Goal: Transaction & Acquisition: Purchase product/service

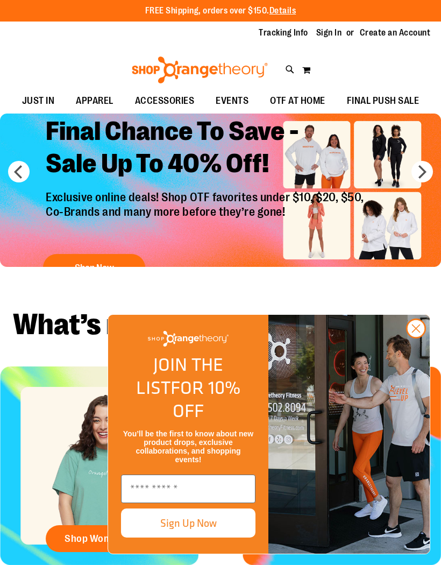
click at [417, 337] on circle "Close dialog" at bounding box center [416, 329] width 18 height 18
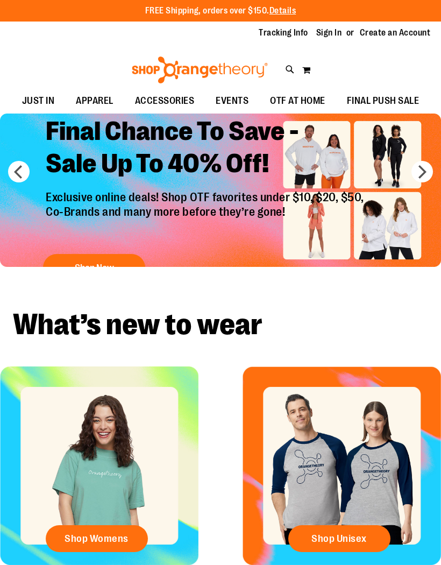
click at [105, 172] on h2 "Final Chance To Save - Sale Up To 40% Off!" at bounding box center [206, 148] width 337 height 83
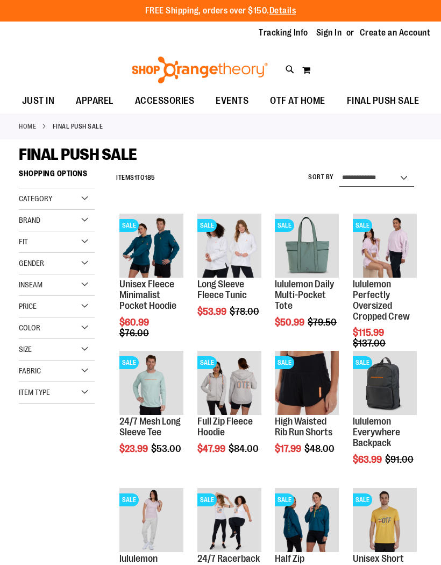
click at [397, 179] on select "**********" at bounding box center [377, 178] width 75 height 17
select select "*********"
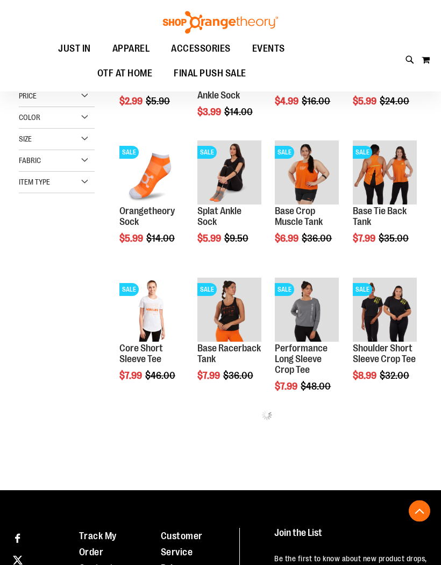
scroll to position [230, 0]
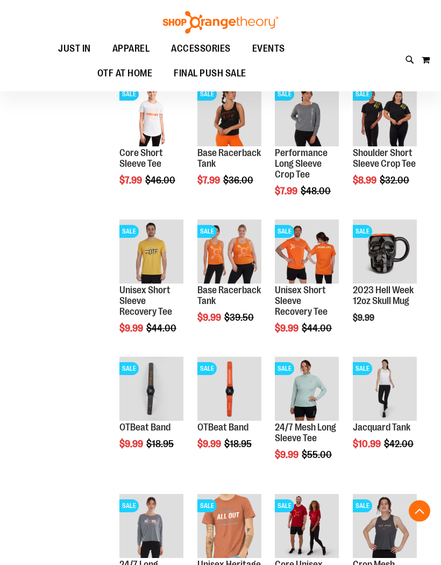
scroll to position [413, 0]
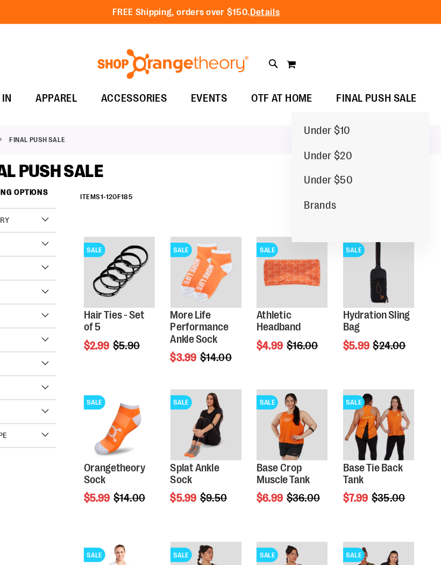
click at [347, 93] on span "FINAL PUSH SALE" at bounding box center [383, 88] width 73 height 24
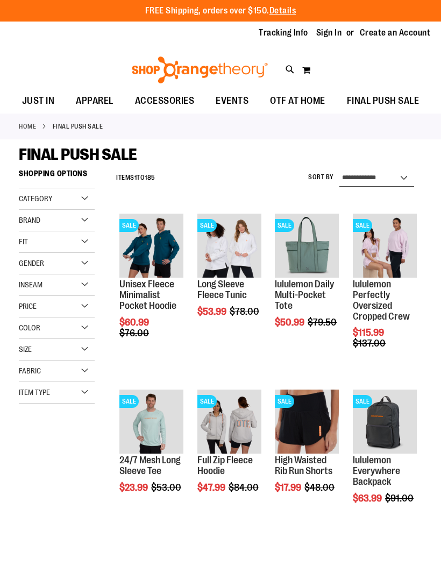
click at [358, 177] on select "**********" at bounding box center [377, 178] width 75 height 17
select select "*********"
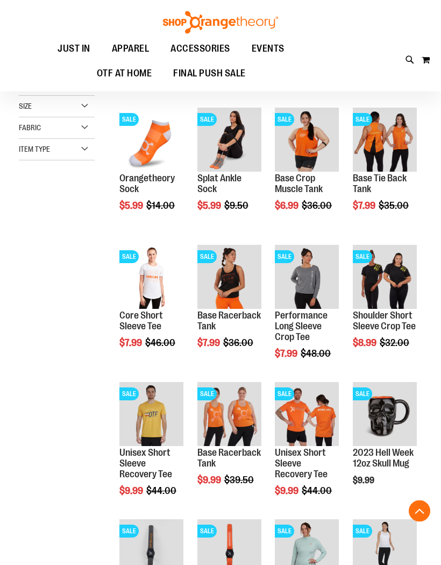
scroll to position [247, 0]
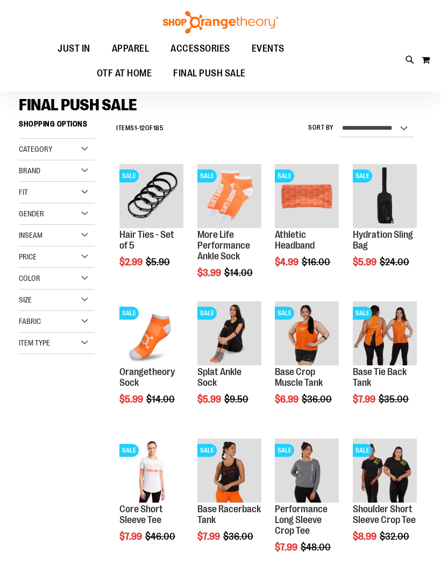
scroll to position [53, 0]
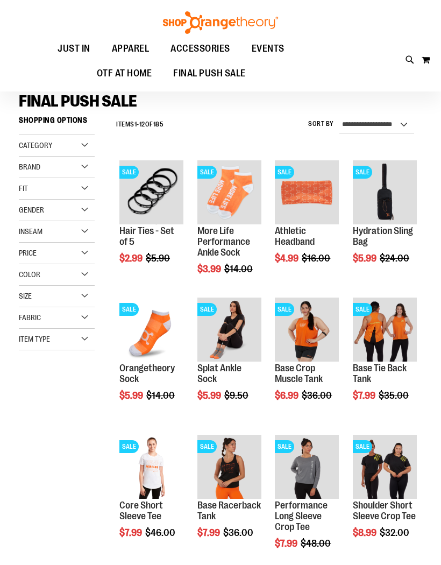
click at [77, 298] on div "Size" at bounding box center [57, 297] width 76 height 22
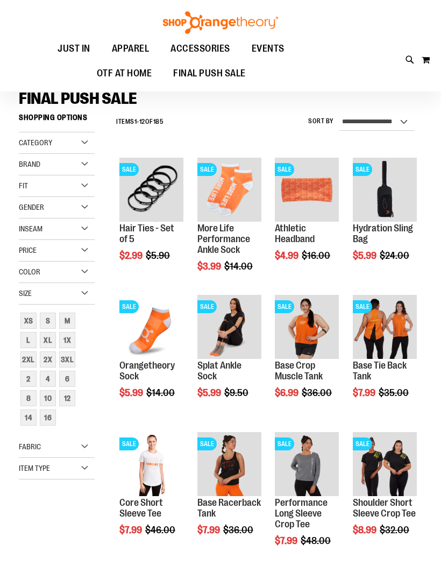
click at [25, 339] on div "L" at bounding box center [28, 340] width 16 height 16
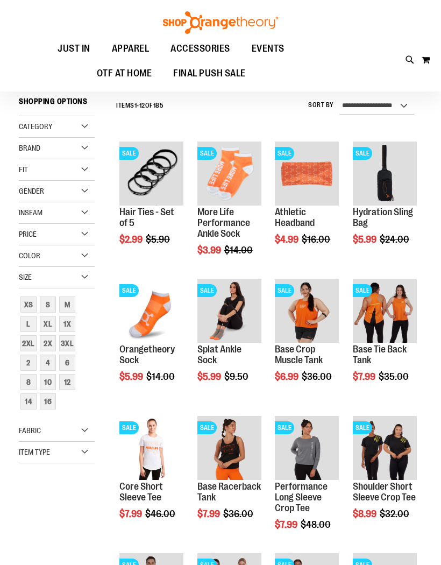
scroll to position [72, 0]
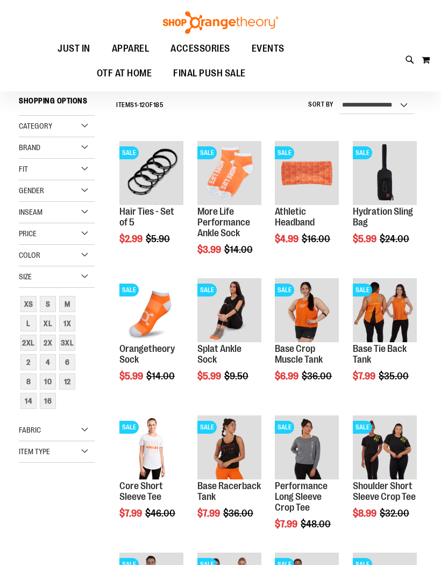
click at [45, 322] on div "XL" at bounding box center [48, 323] width 16 height 16
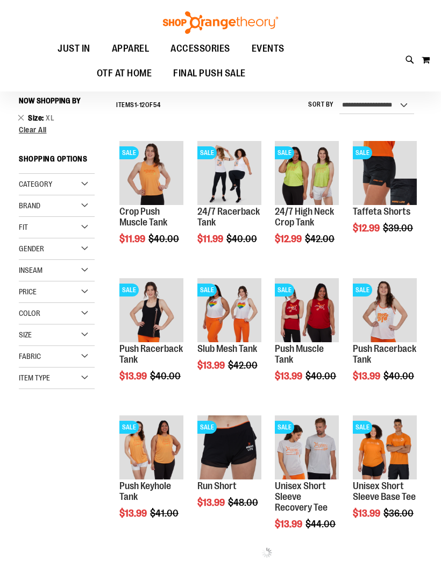
click at [82, 335] on div "Size" at bounding box center [57, 335] width 76 height 22
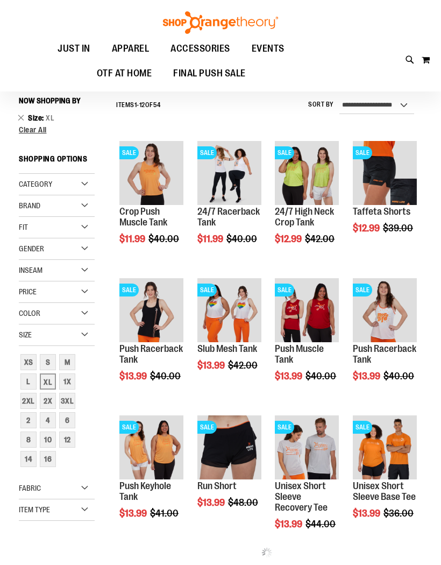
click at [27, 386] on div "L" at bounding box center [28, 381] width 16 height 16
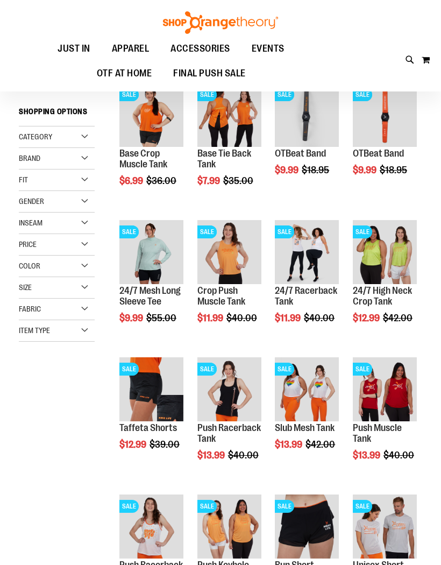
scroll to position [150, 0]
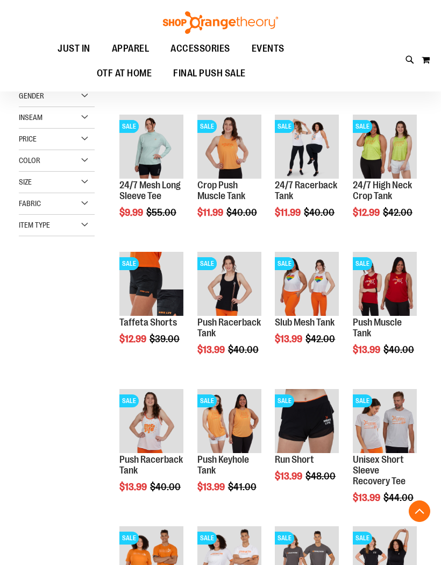
scroll to position [250, 0]
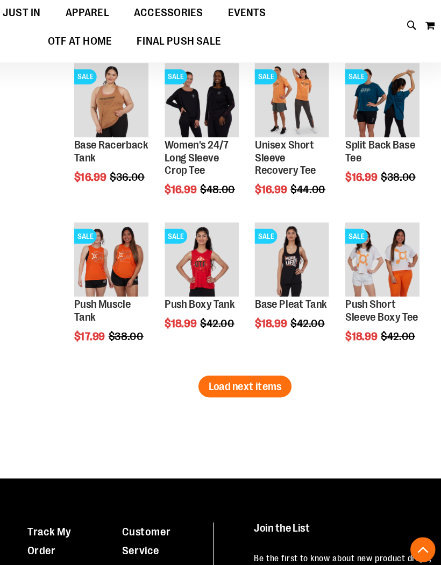
scroll to position [1082, 0]
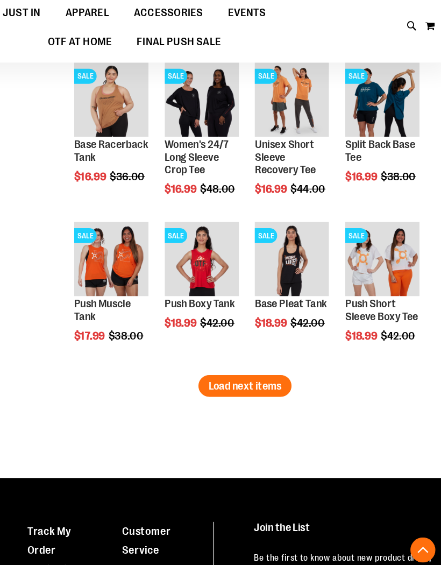
click at [235, 364] on span "Load next items" at bounding box center [266, 369] width 63 height 11
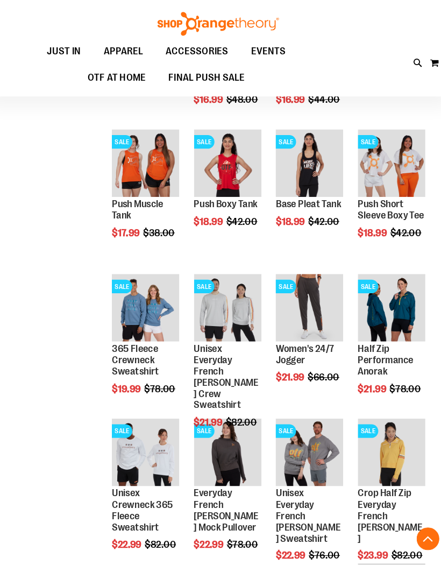
scroll to position [1192, 0]
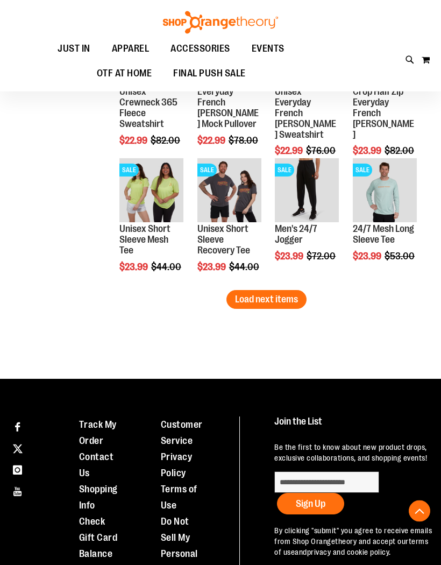
scroll to position [1564, 0]
click at [247, 302] on span "Load next items" at bounding box center [266, 299] width 63 height 11
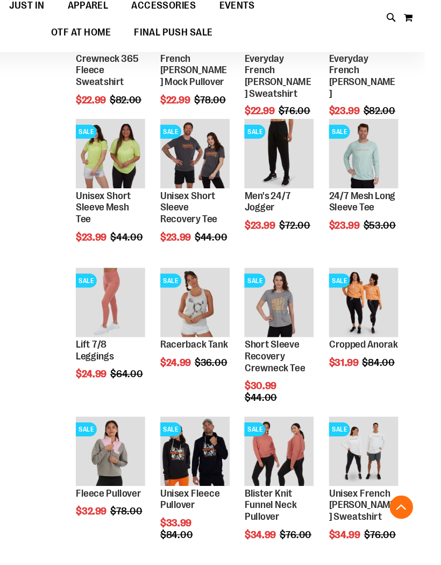
scroll to position [1578, 0]
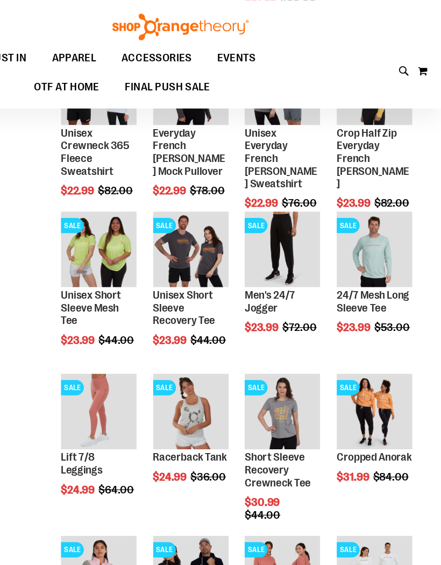
scroll to position [1543, 0]
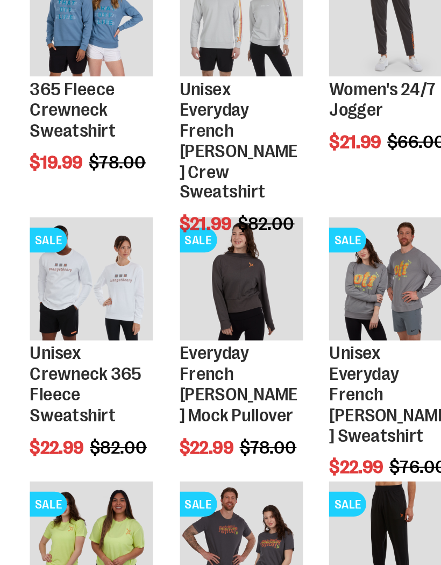
scroll to position [1310, 4]
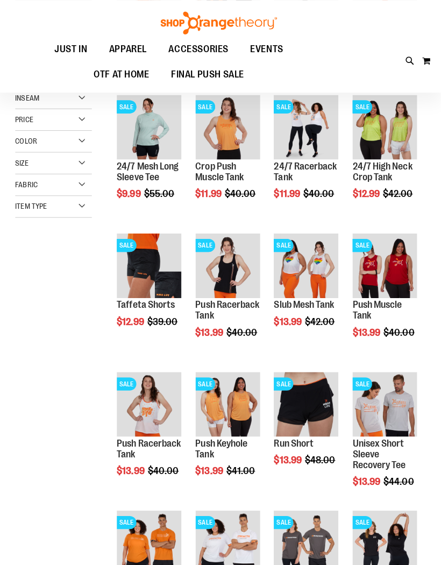
scroll to position [43, 0]
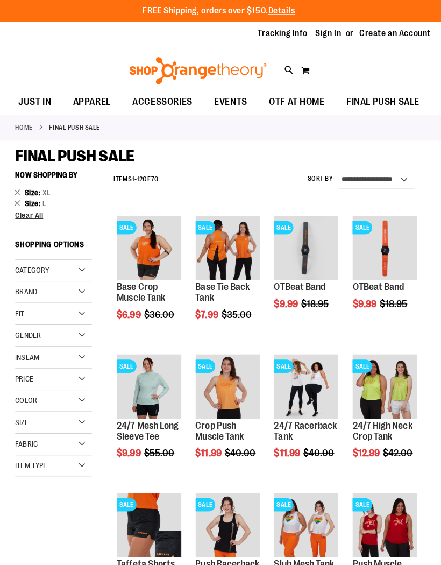
click at [222, 96] on span "EVENTS" at bounding box center [232, 101] width 33 height 24
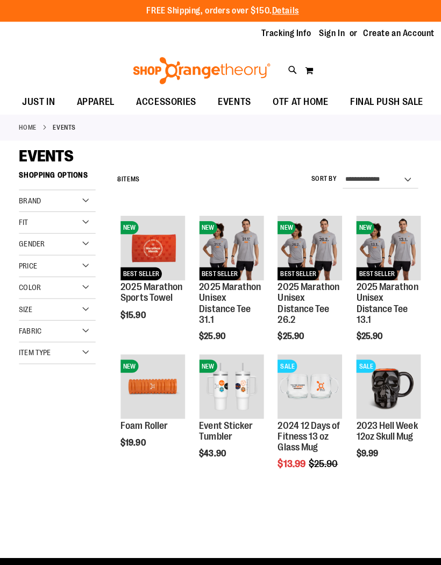
click at [286, 100] on span "OTF AT HOME" at bounding box center [297, 101] width 55 height 24
